Goal: Task Accomplishment & Management: Use online tool/utility

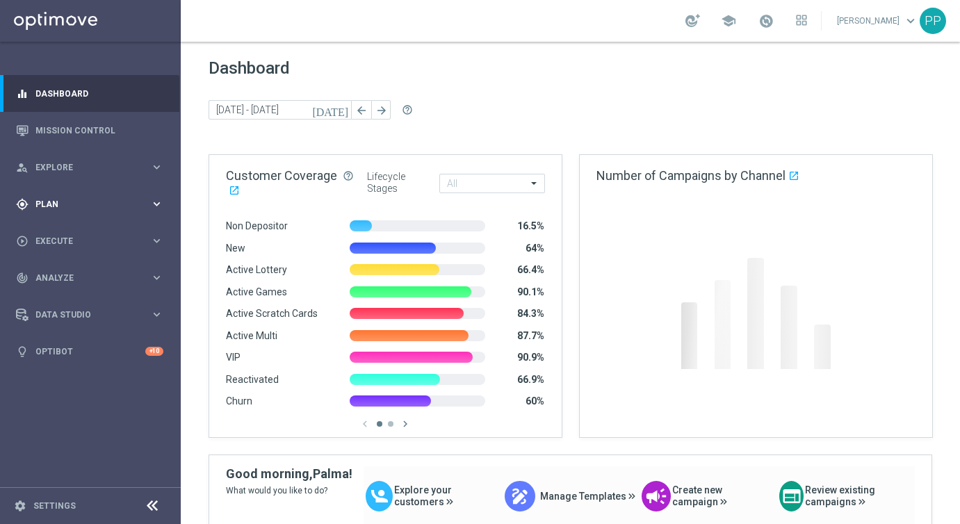
click at [44, 208] on div "gps_fixed Plan" at bounding box center [83, 204] width 134 height 13
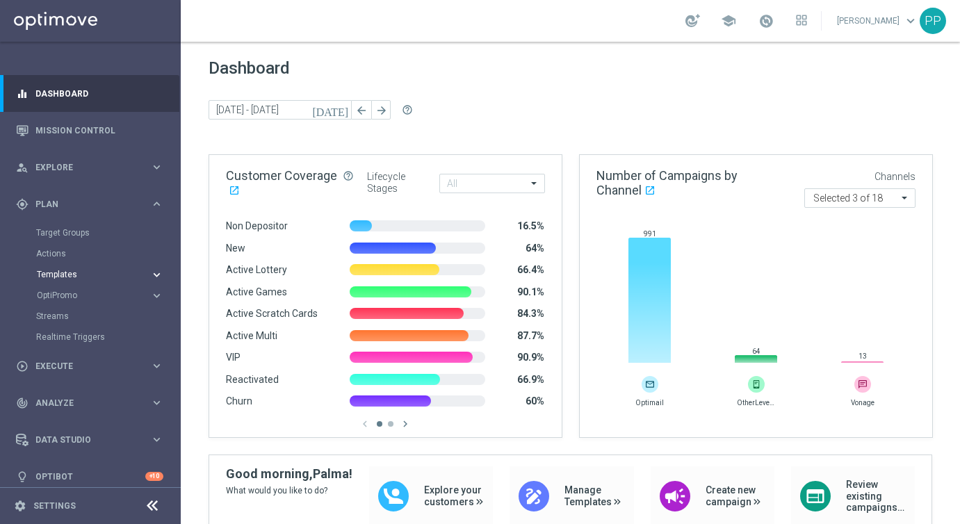
click at [49, 276] on span "Templates" at bounding box center [86, 274] width 99 height 8
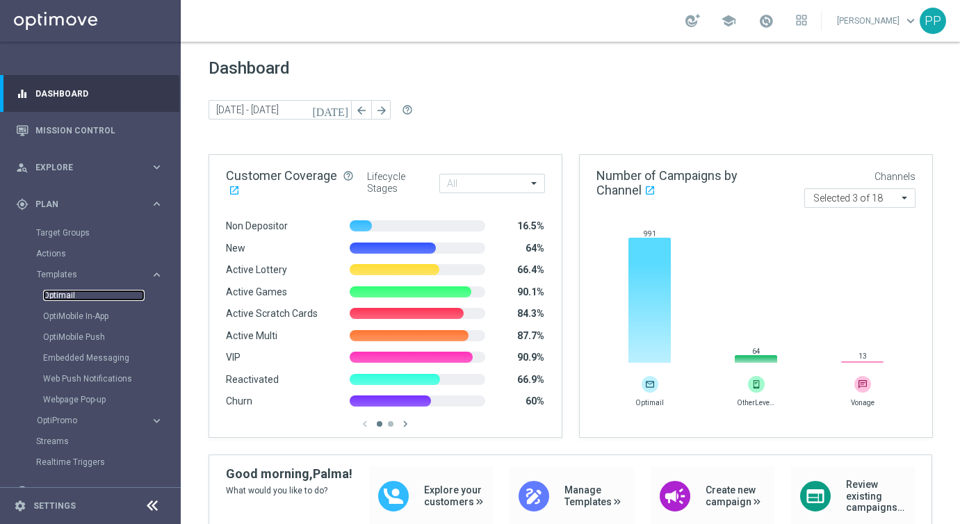
click at [54, 297] on link "Optimail" at bounding box center [93, 295] width 101 height 11
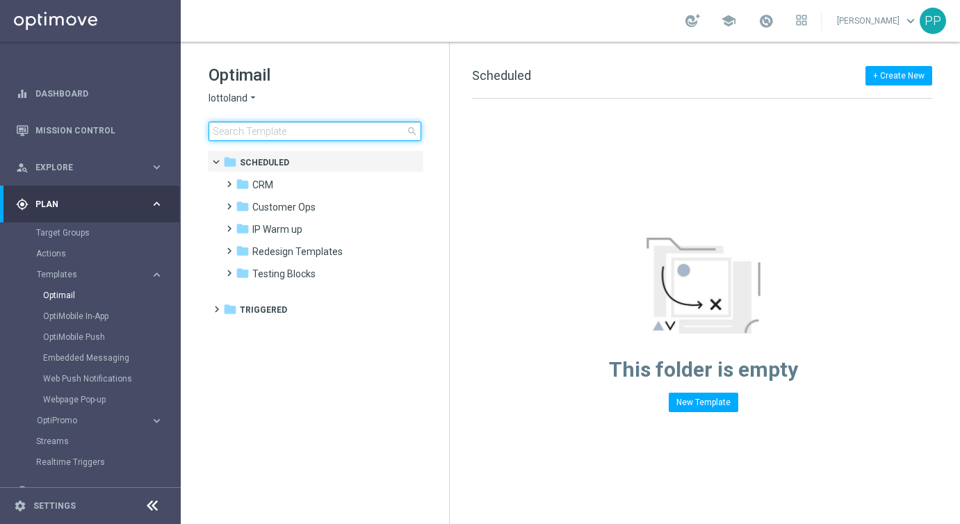
click at [243, 133] on input at bounding box center [314, 131] width 213 height 19
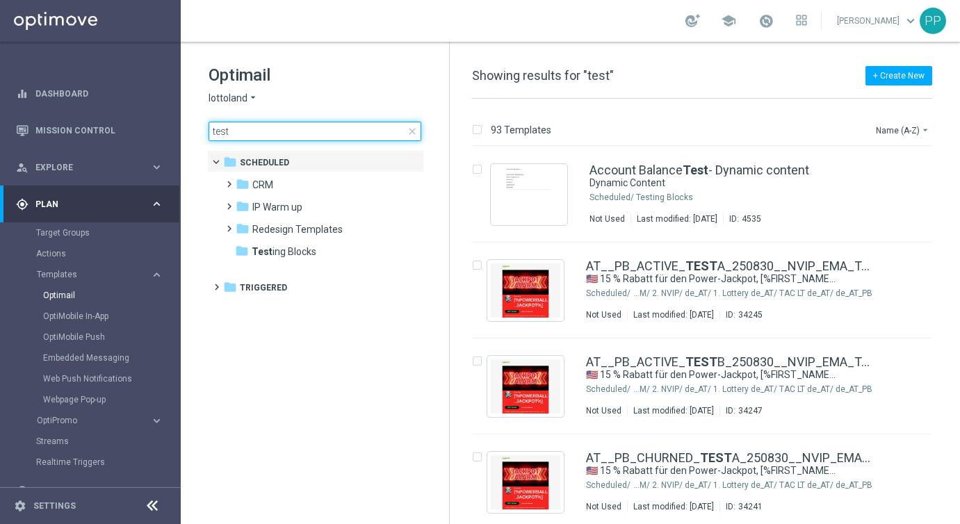
click at [211, 128] on input "test" at bounding box center [314, 131] width 213 height 19
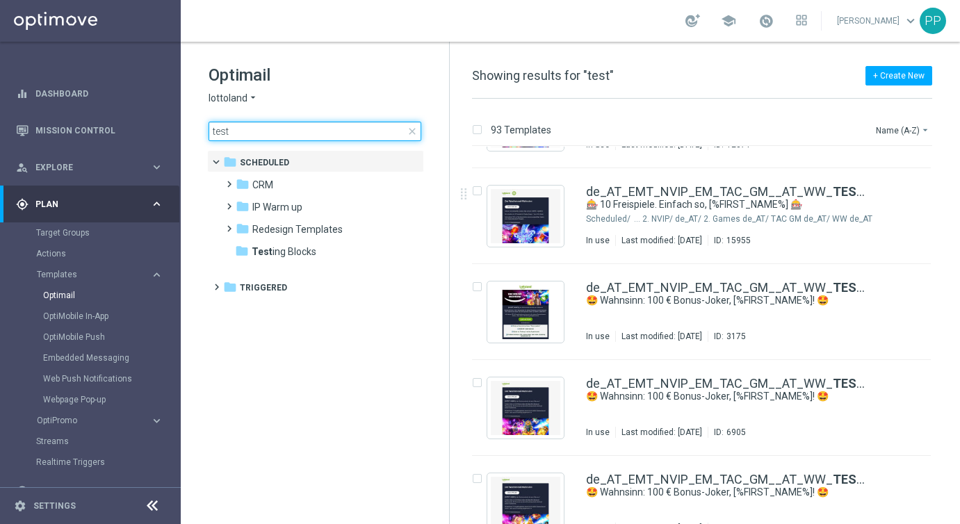
scroll to position [2572, 0]
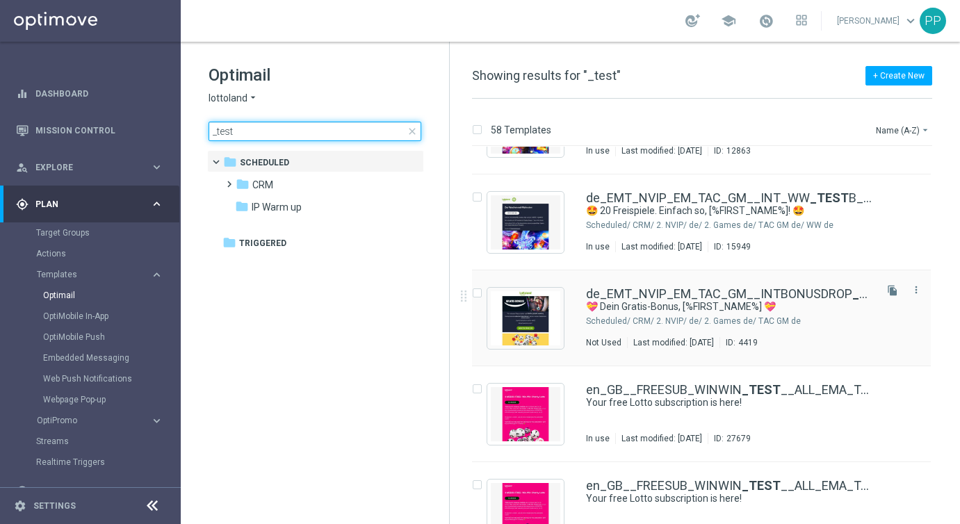
scroll to position [4416, 0]
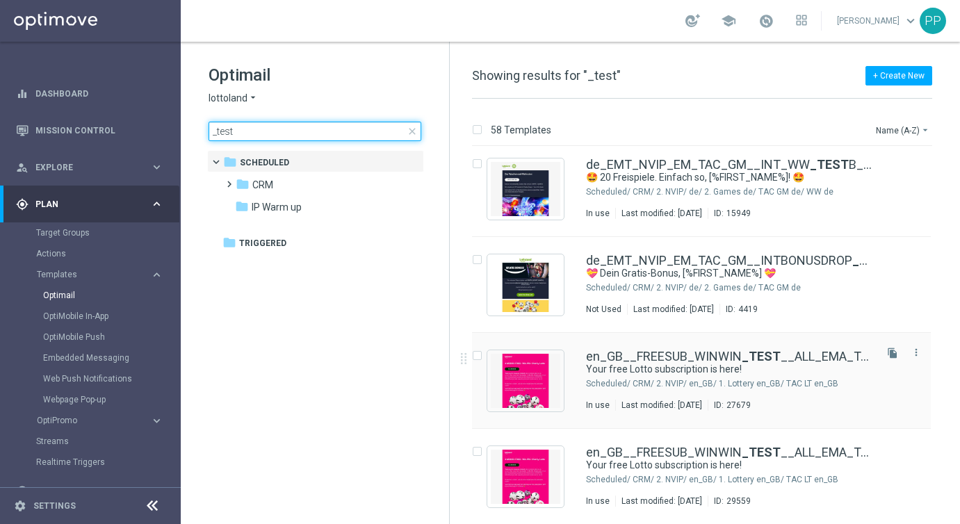
type input "_test"
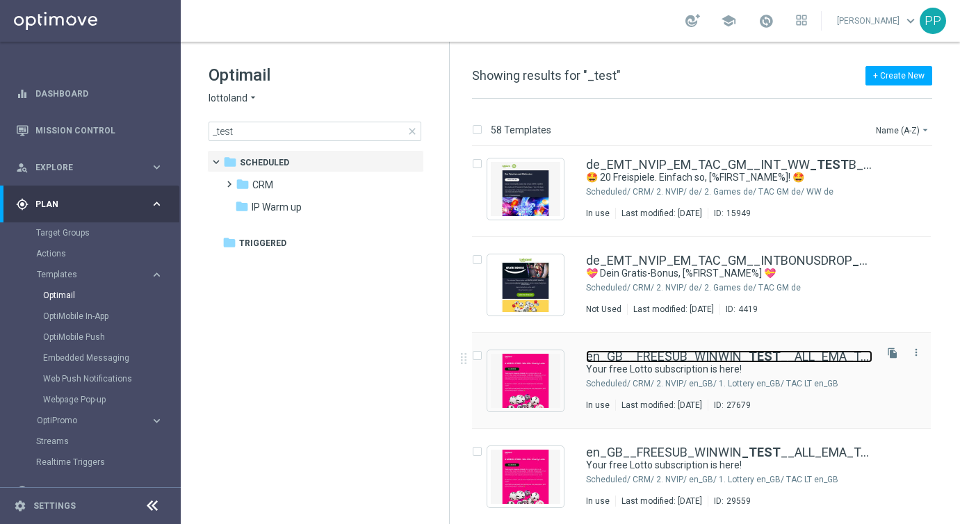
click at [613, 359] on link "en_GB__FREESUB_WINWIN _TEST __ALL_EMA_TAC_LT" at bounding box center [729, 356] width 286 height 13
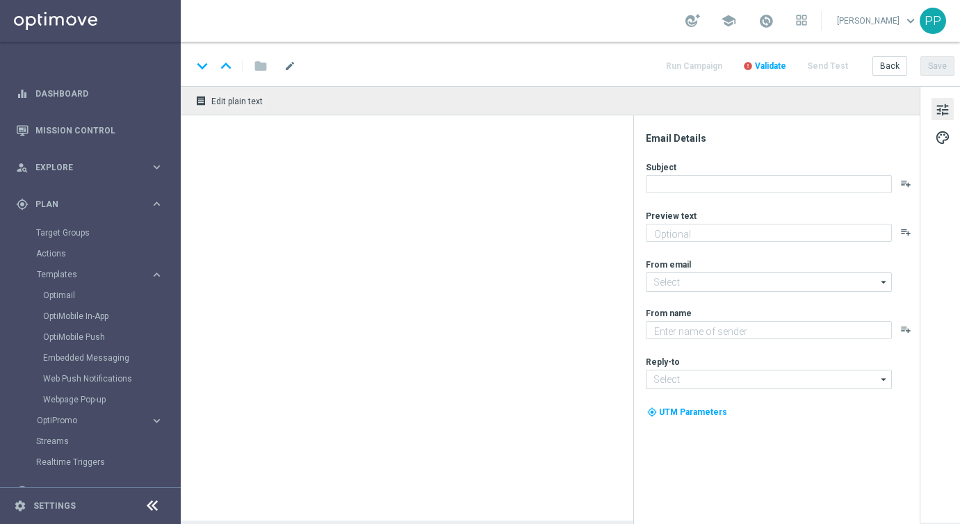
type textarea "Free for 4 Weeks. No strings attached."
type textarea "Lottoland"
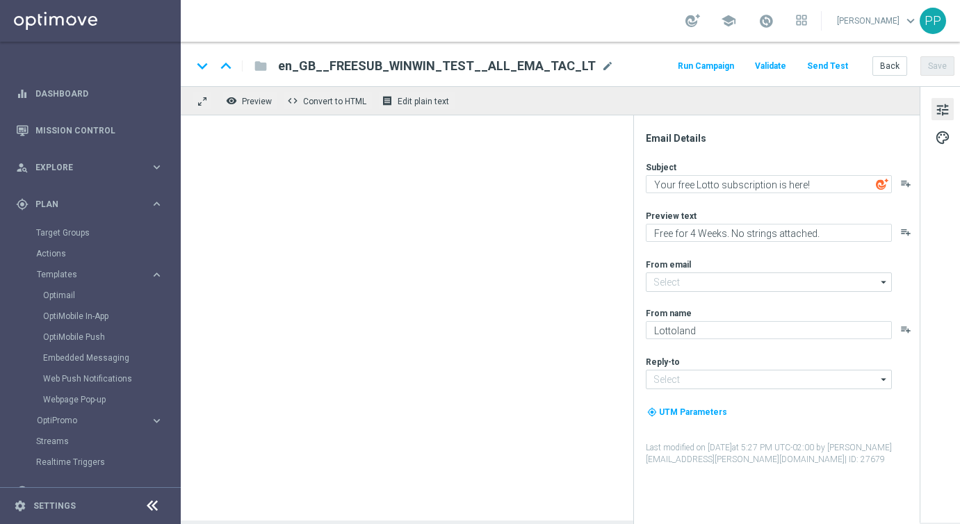
type input "[EMAIL_ADDRESS][DOMAIN_NAME]"
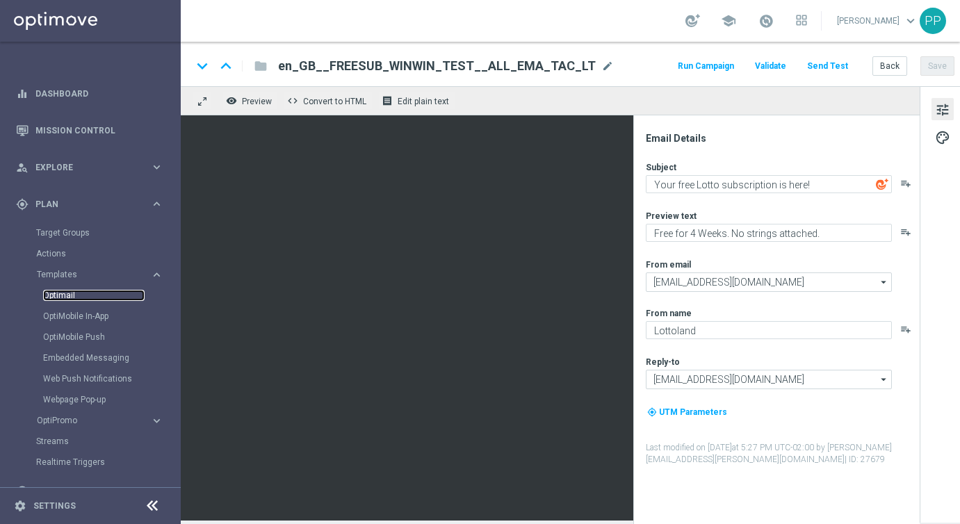
click at [58, 297] on link "Optimail" at bounding box center [93, 295] width 101 height 11
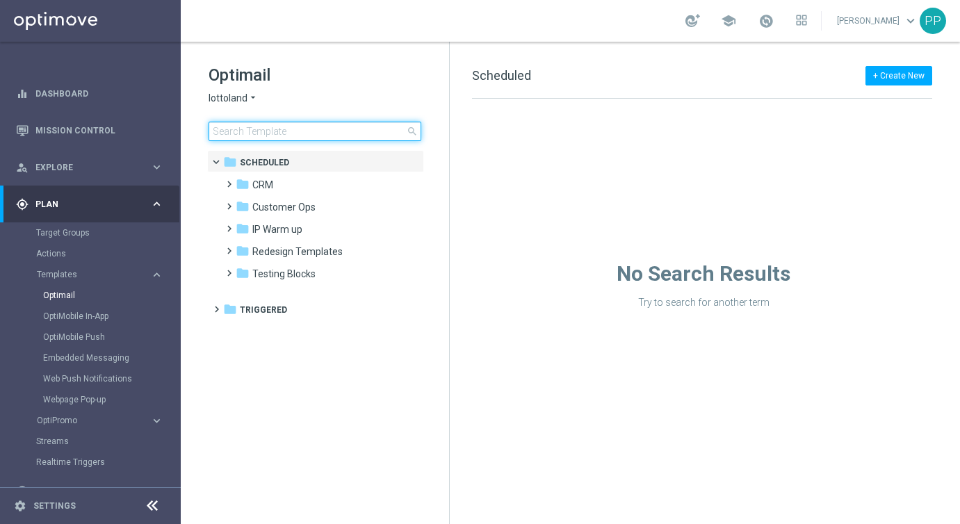
click at [263, 126] on input at bounding box center [314, 131] width 213 height 19
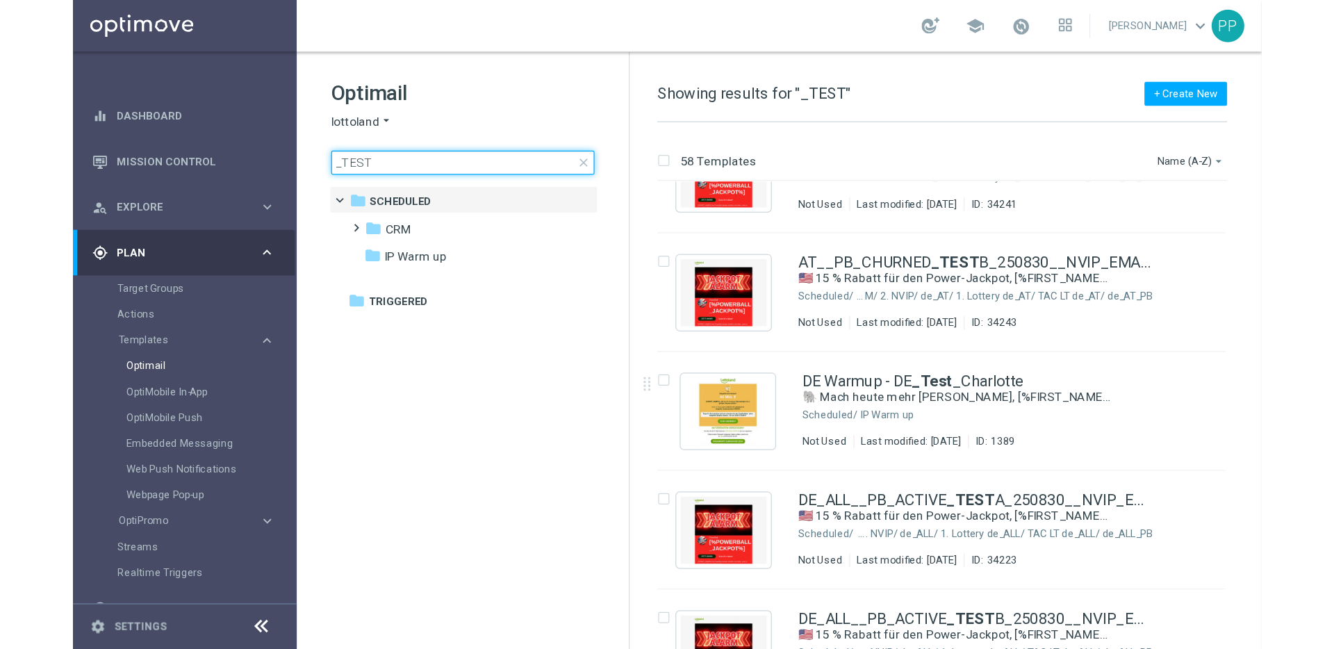
scroll to position [254, 0]
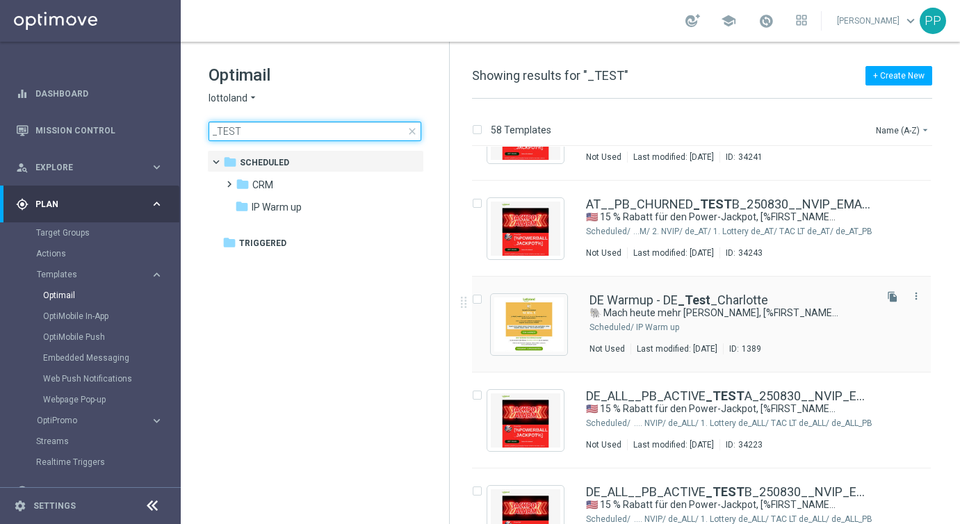
type input "_TEST"
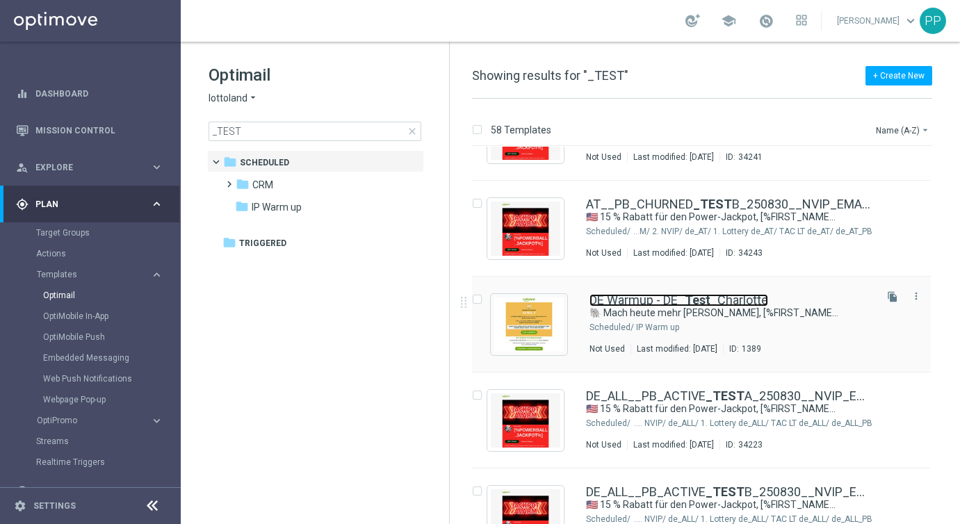
click at [620, 299] on link "DE Warmup - DE _Test _Charlotte" at bounding box center [678, 300] width 179 height 13
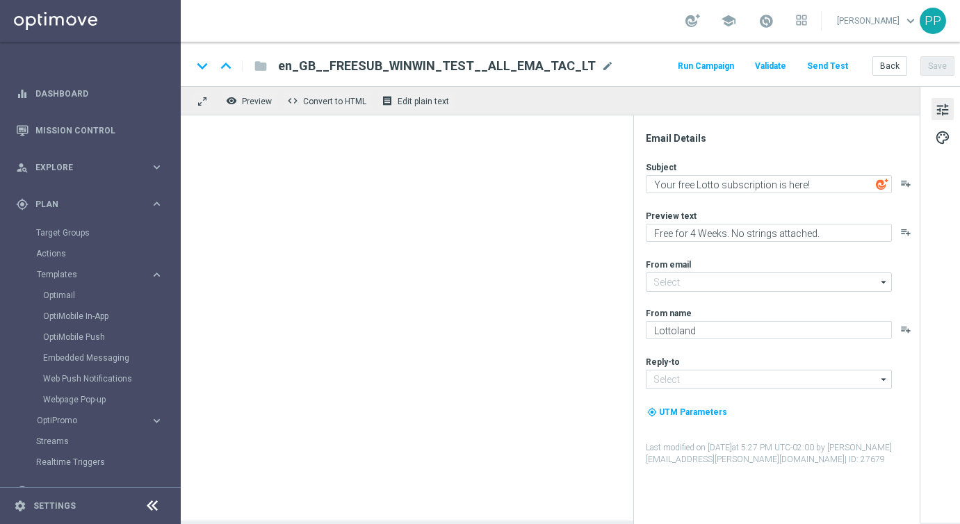
type input "[EMAIL_ADDRESS][DOMAIN_NAME]"
type textarea "🐘 Mach heute mehr [PERSON_NAME], [%FIRST_NAME%] 🐘"
type textarea "Der doppelte EuroJackpot GRATIS."
type input "[EMAIL_ADDRESS][DOMAIN_NAME]"
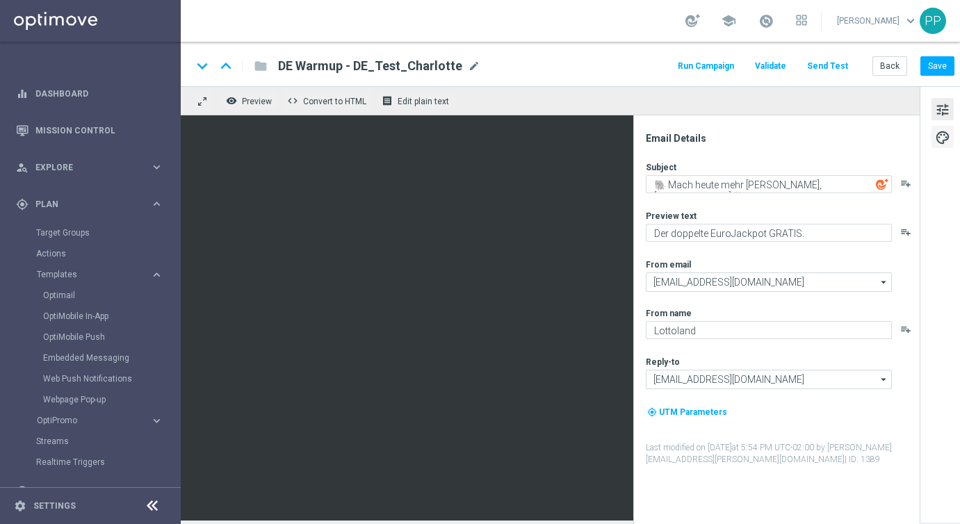
click at [951, 138] on button "palette" at bounding box center [942, 137] width 22 height 22
